Goal: Book appointment/travel/reservation

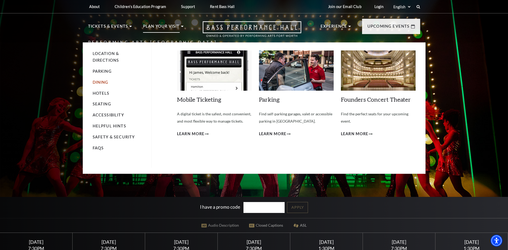
click at [103, 80] on link "Dining" at bounding box center [101, 82] width 16 height 5
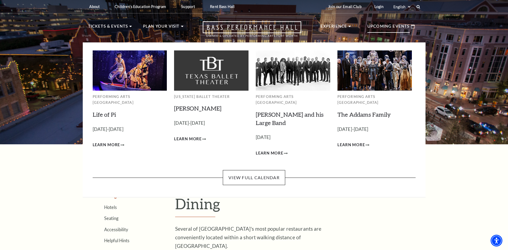
click at [379, 26] on p "Upcoming Events" at bounding box center [388, 28] width 42 height 10
click at [252, 170] on link "View Full Calendar" at bounding box center [254, 177] width 62 height 15
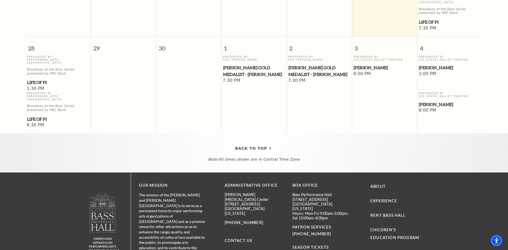
scroll to position [315, 0]
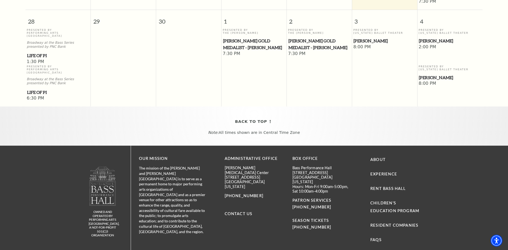
click at [430, 44] on span "2:00 PM" at bounding box center [449, 47] width 63 height 6
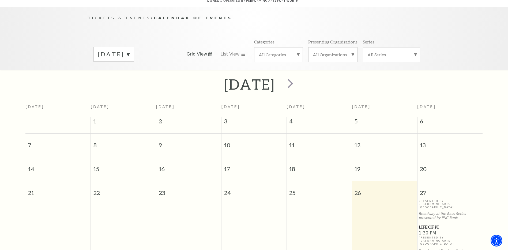
scroll to position [0, 0]
